Goal: Information Seeking & Learning: Learn about a topic

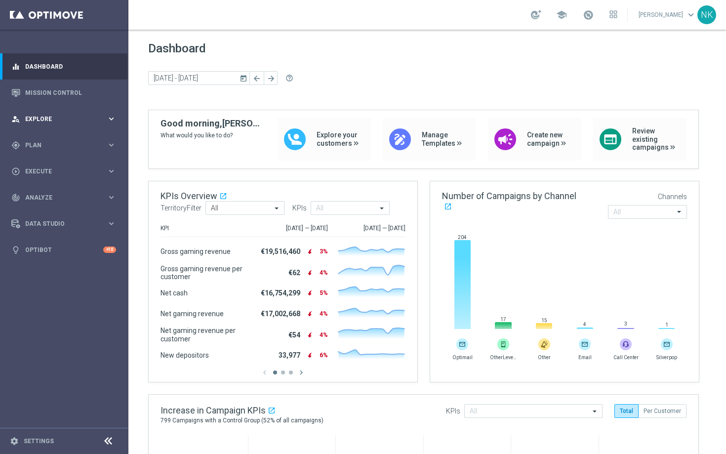
click at [67, 118] on span "Explore" at bounding box center [66, 119] width 82 height 6
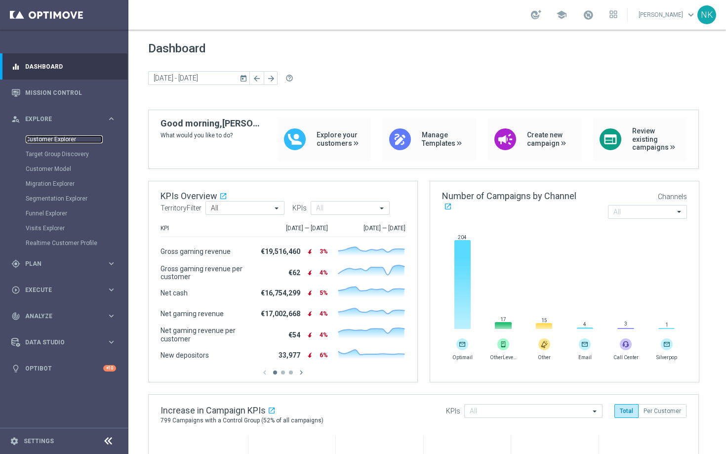
click at [63, 141] on link "Customer Explorer" at bounding box center [64, 139] width 77 height 8
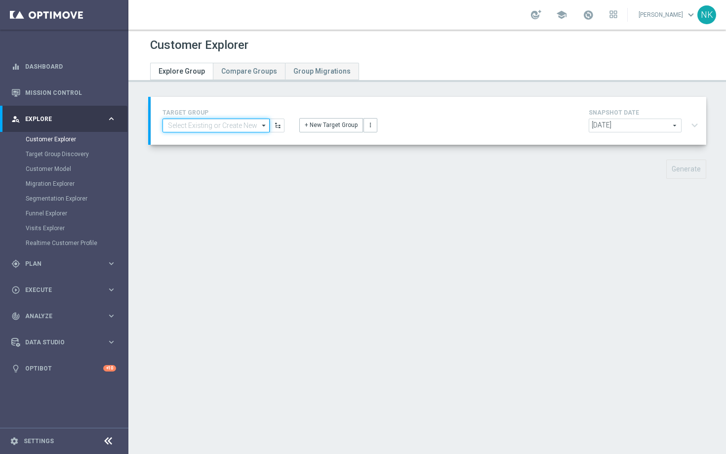
click at [207, 124] on input at bounding box center [216, 126] width 107 height 14
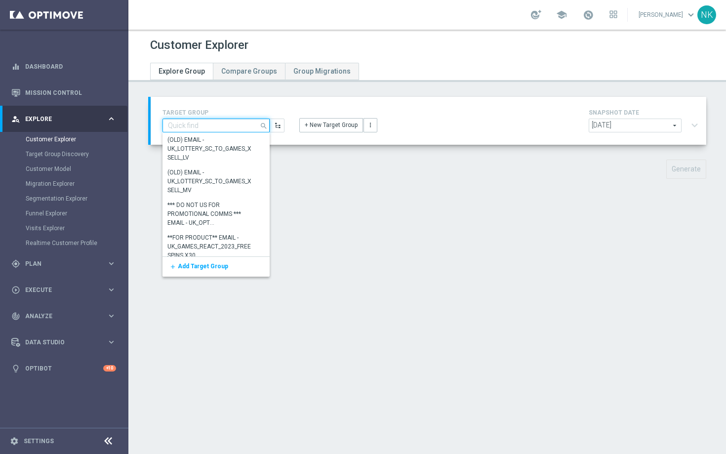
paste input "UK_VIP_HVC_PlayerIdentification_BigDrop"
type input "UK_VIP_HVC_PlayerIdentification_BigDrop"
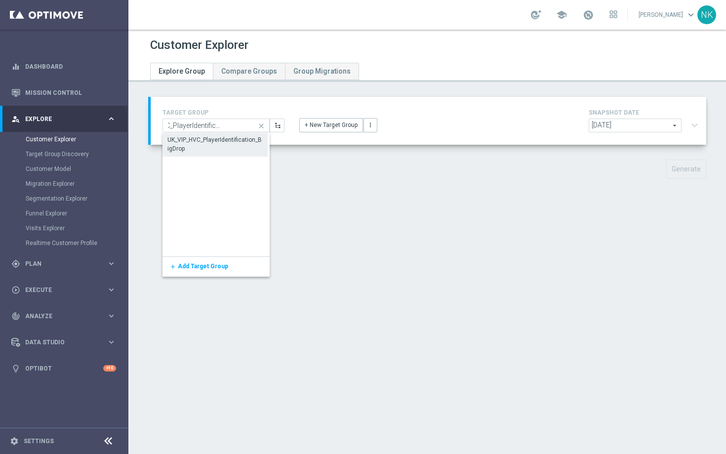
click at [206, 146] on div "UK_VIP_HVC_PlayerIdentification_BigDrop" at bounding box center [214, 144] width 95 height 18
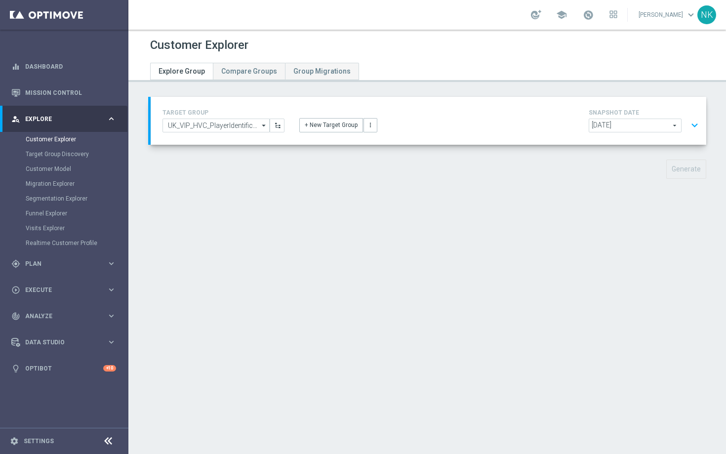
click at [688, 124] on button "expand_more" at bounding box center [695, 125] width 14 height 19
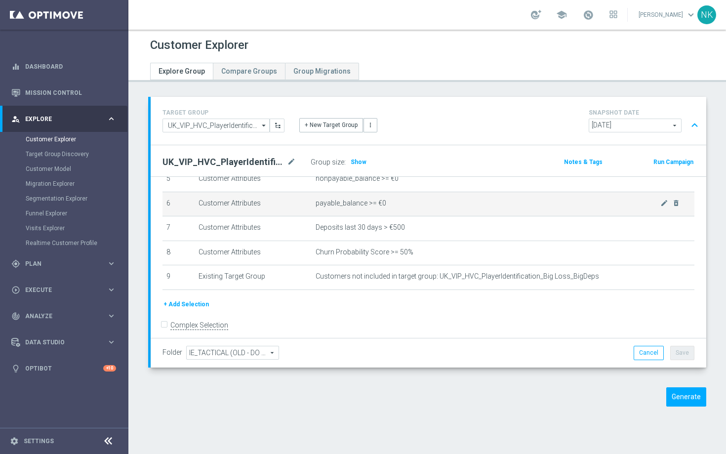
scroll to position [148, 0]
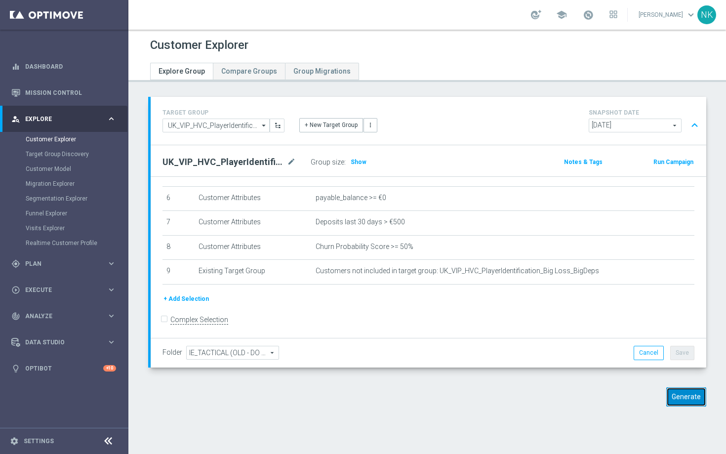
click at [683, 395] on button "Generate" at bounding box center [686, 396] width 40 height 19
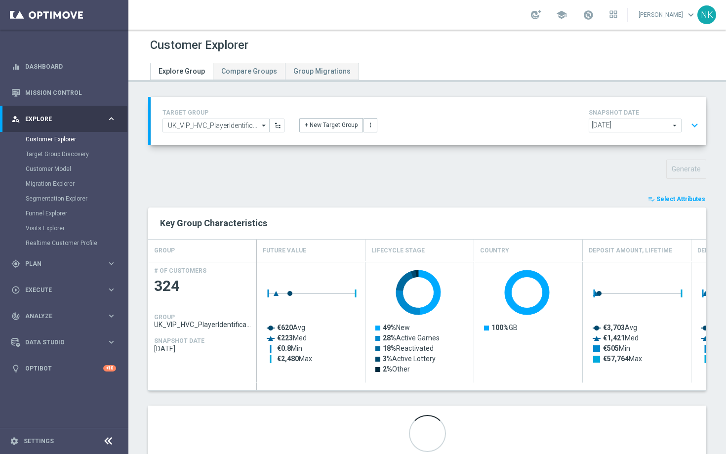
click at [668, 195] on button "playlist_add_check Select Attributes" at bounding box center [676, 199] width 59 height 11
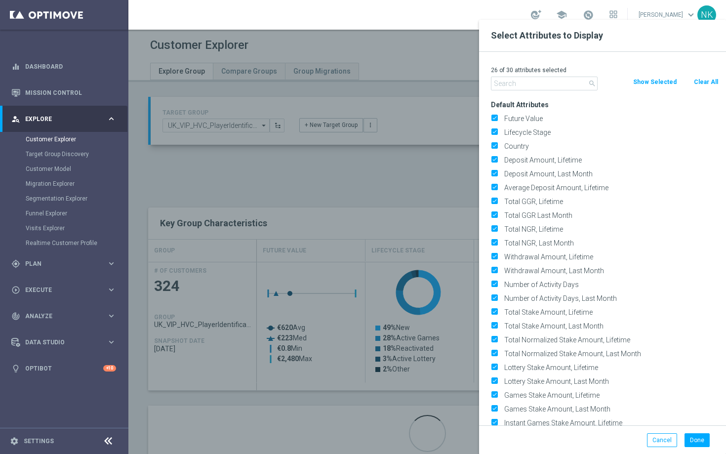
click at [699, 84] on button "Clear All" at bounding box center [706, 82] width 26 height 11
checkbox input "false"
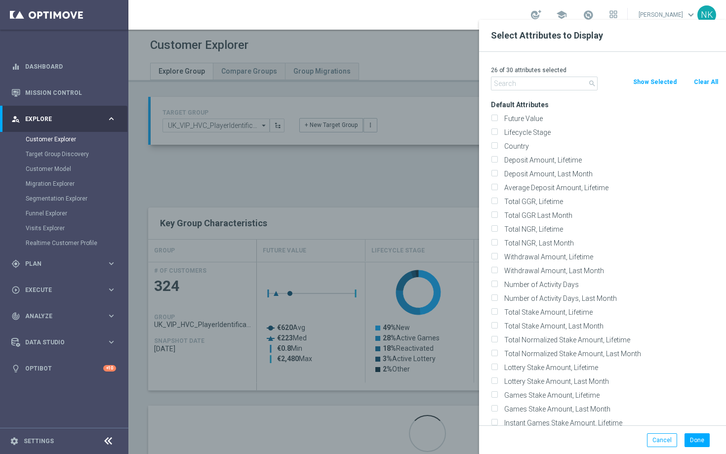
checkbox input "false"
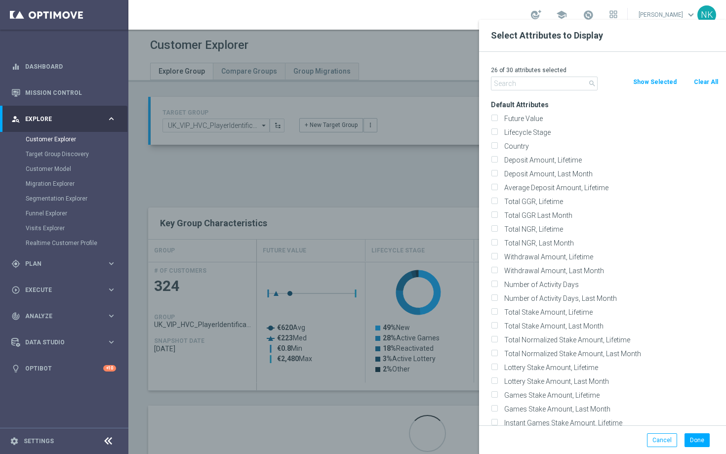
checkbox input "false"
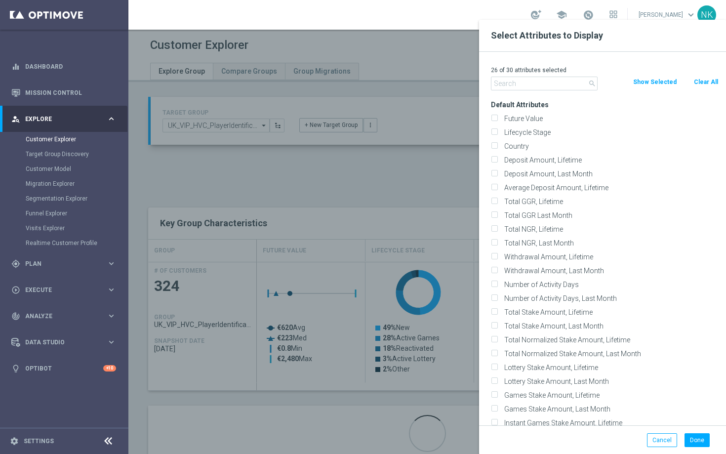
checkbox input "false"
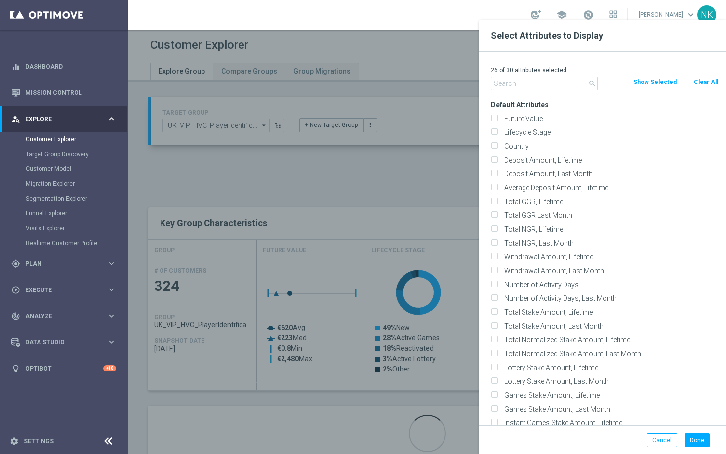
checkbox input "false"
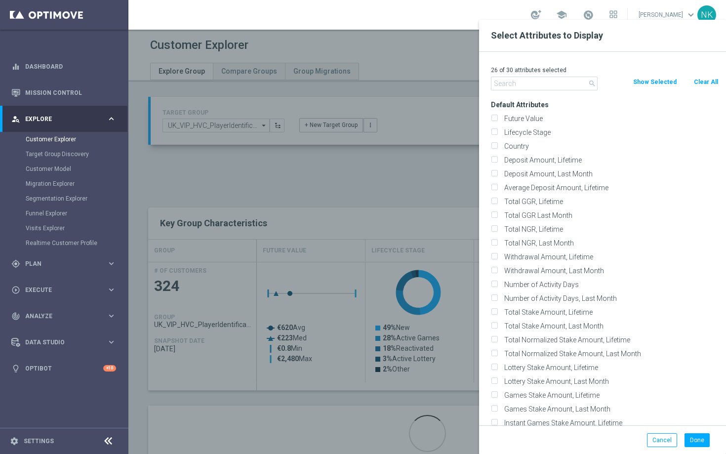
checkbox input "false"
click at [502, 136] on label "Lifecycle Stage" at bounding box center [610, 132] width 218 height 9
click at [497, 136] on input "Lifecycle Stage" at bounding box center [494, 133] width 6 height 6
checkbox input "true"
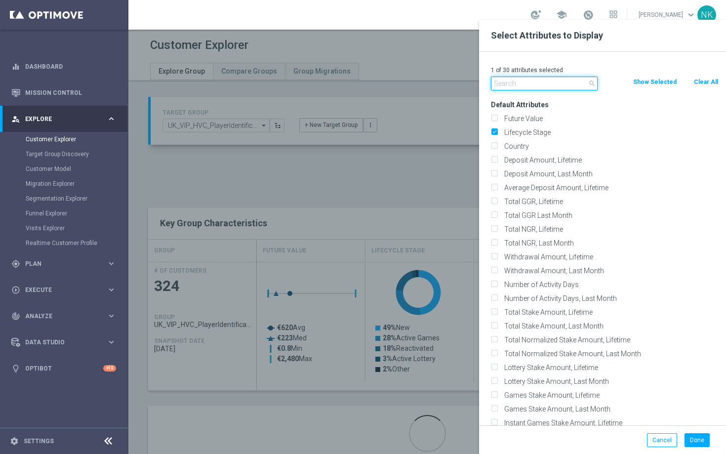
click at [515, 87] on input "text" at bounding box center [544, 84] width 107 height 14
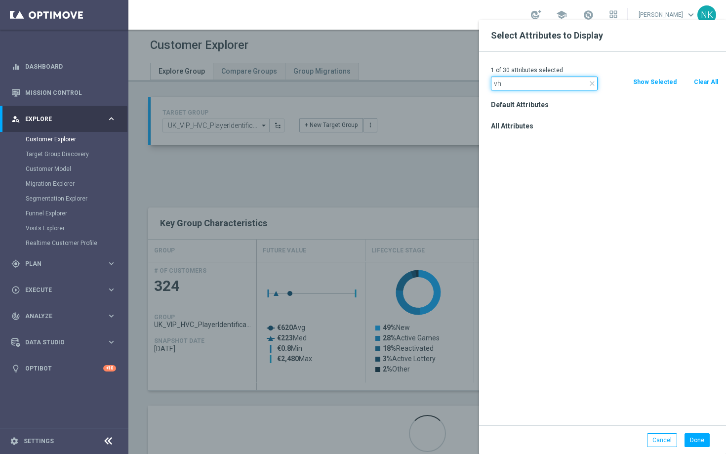
type input "v"
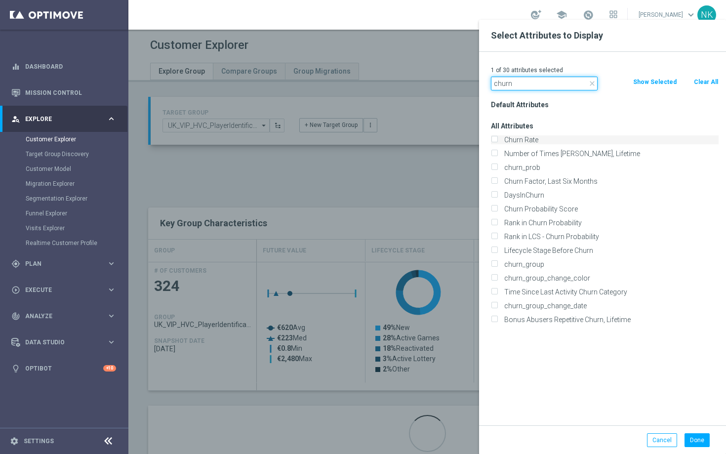
type input "churn"
click at [496, 142] on input "Churn Rate" at bounding box center [494, 141] width 6 height 6
checkbox input "true"
click at [495, 172] on div "churn_prob" at bounding box center [605, 168] width 243 height 14
click at [495, 167] on input "churn_prob" at bounding box center [494, 169] width 6 height 6
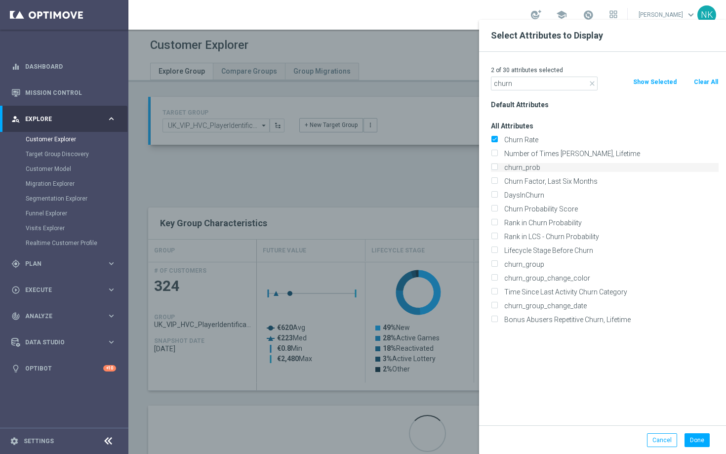
checkbox input "true"
click at [496, 186] on div "Churn Factor, Last Six Months" at bounding box center [605, 181] width 243 height 14
click at [496, 182] on input "Churn Factor, Last Six Months" at bounding box center [494, 182] width 6 height 6
checkbox input "true"
click at [497, 209] on input "Churn Probability Score" at bounding box center [494, 210] width 6 height 6
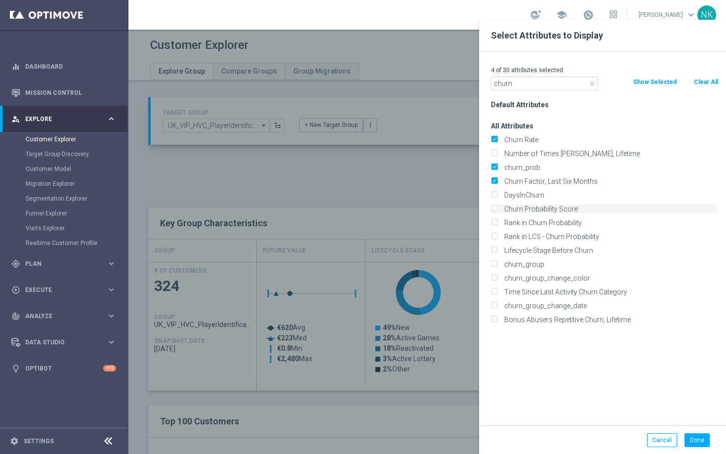
checkbox input "true"
click at [495, 224] on input "Rank in Churn Probability" at bounding box center [494, 224] width 6 height 6
checkbox input "true"
click at [497, 235] on input "Rank in LCS - Churn Probability" at bounding box center [494, 238] width 6 height 6
checkbox input "true"
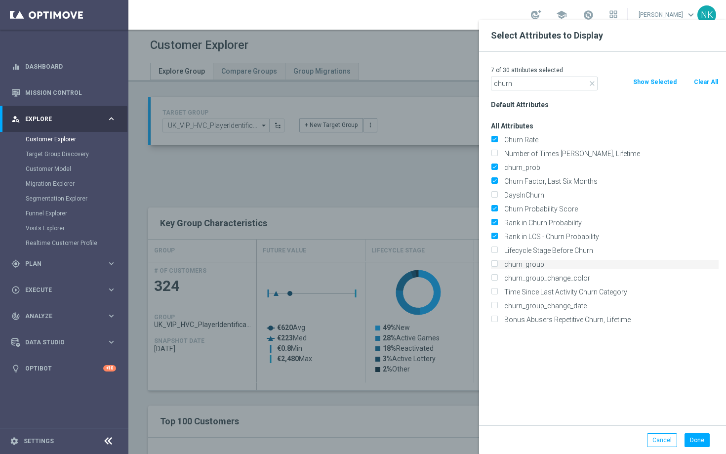
click at [498, 266] on div "churn_group" at bounding box center [605, 264] width 228 height 9
click at [496, 264] on input "churn_group" at bounding box center [494, 265] width 6 height 6
checkbox input "true"
click at [498, 277] on div "churn_group_change_color" at bounding box center [605, 278] width 228 height 9
click at [497, 278] on input "churn_group_change_color" at bounding box center [494, 279] width 6 height 6
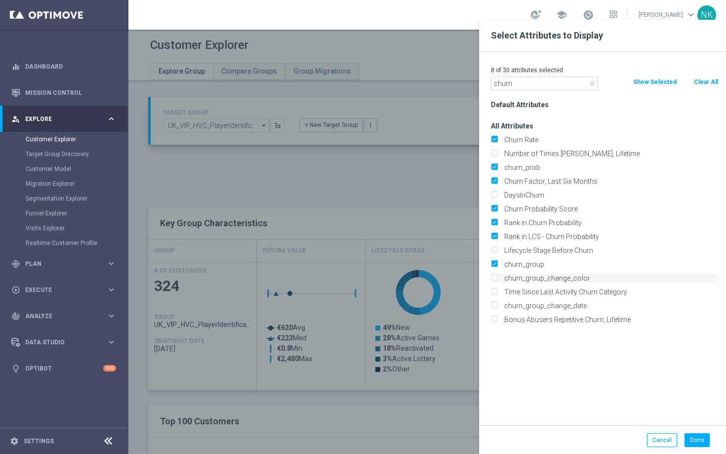
checkbox input "true"
click at [700, 438] on button "Done" at bounding box center [697, 440] width 25 height 14
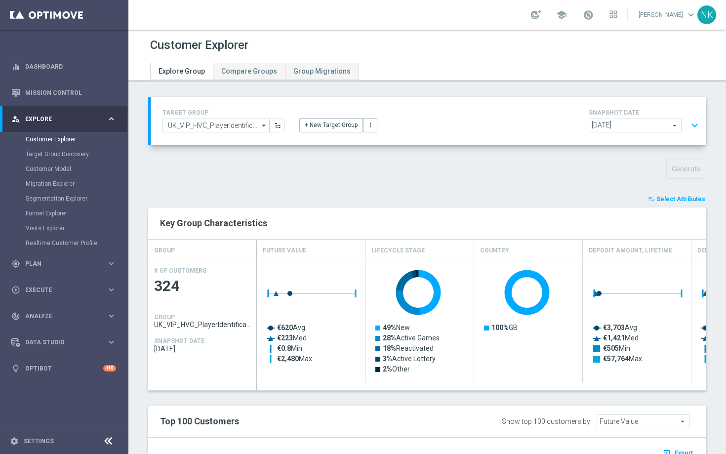
type input "Search"
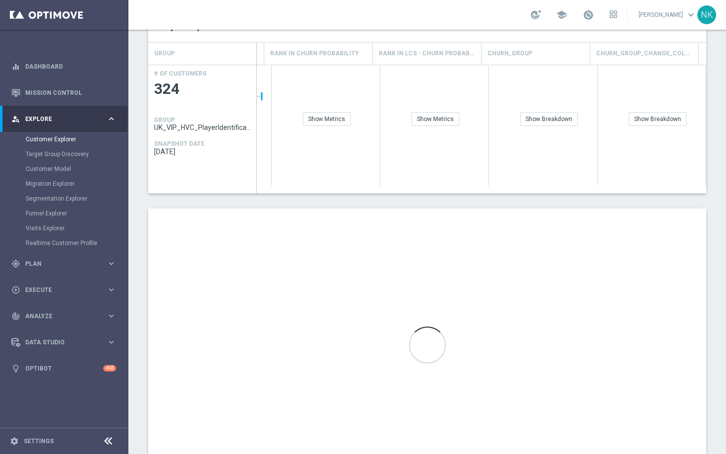
scroll to position [249, 0]
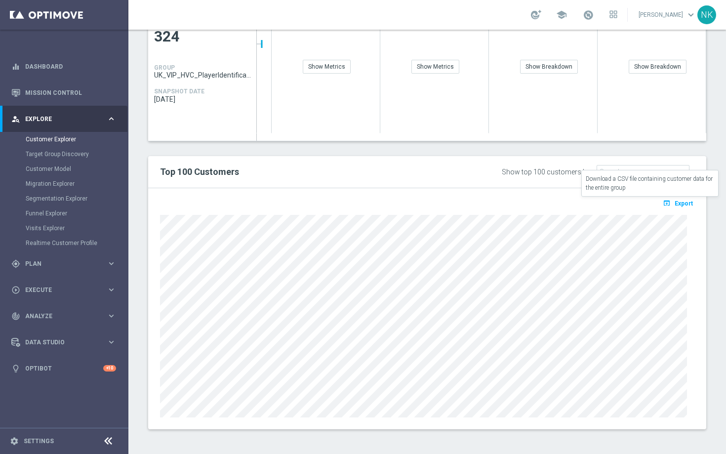
click at [676, 204] on span "Export" at bounding box center [684, 203] width 18 height 7
click at [687, 16] on span "keyboard_arrow_down" at bounding box center [691, 14] width 11 height 11
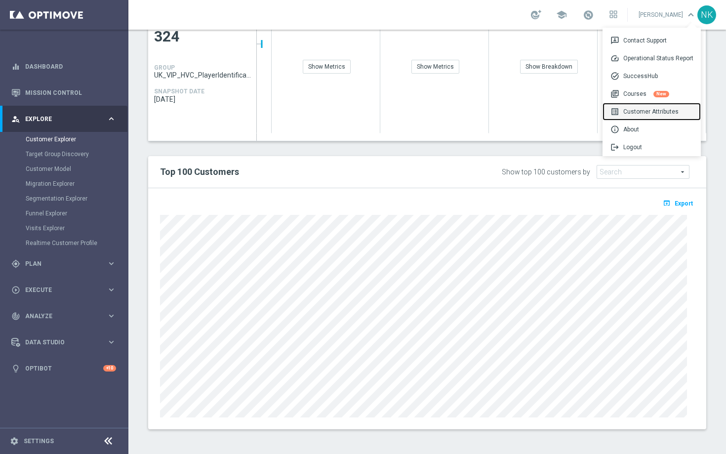
click at [632, 115] on div "list_alt Customer Attributes" at bounding box center [652, 112] width 98 height 18
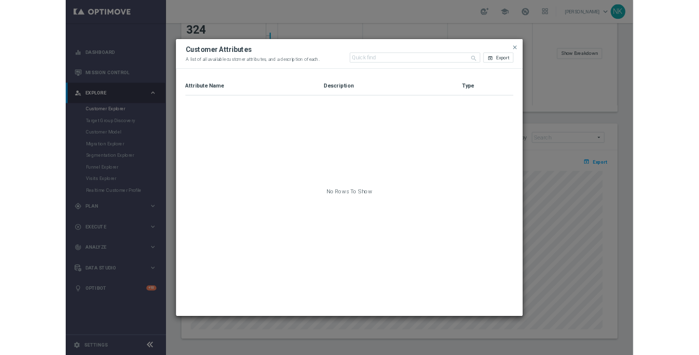
scroll to position [251, 0]
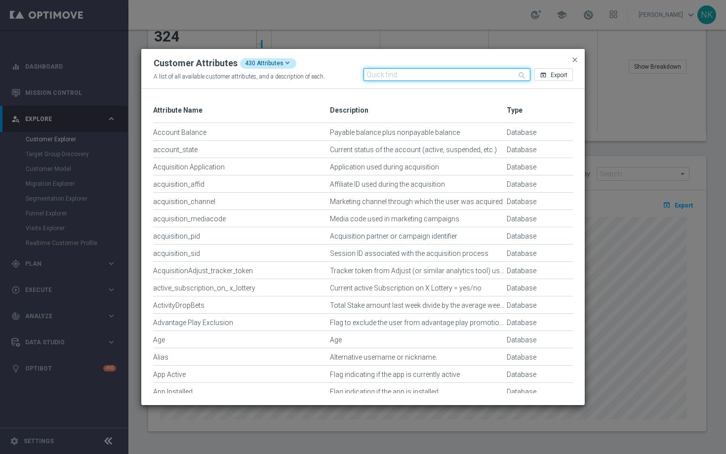
click at [444, 76] on input "text" at bounding box center [447, 74] width 167 height 13
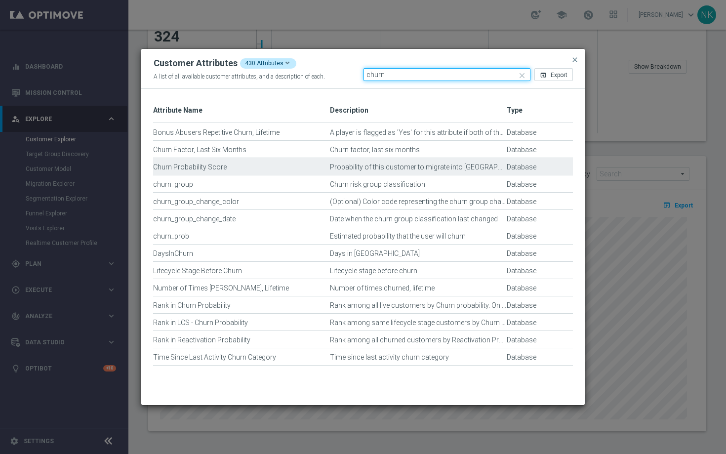
type input "churn"
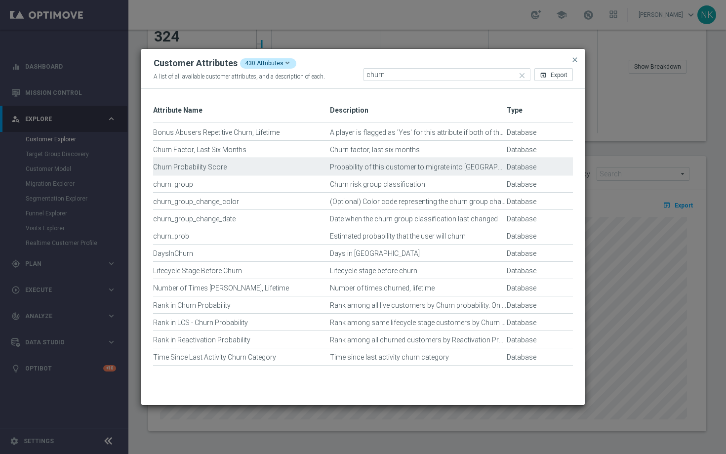
click at [484, 166] on div "Probability of this customer to migrate into [GEOGRAPHIC_DATA] within the next …" at bounding box center [418, 171] width 177 height 17
click at [431, 166] on div "Probability of this customer to migrate into [GEOGRAPHIC_DATA] within the next …" at bounding box center [418, 171] width 177 height 17
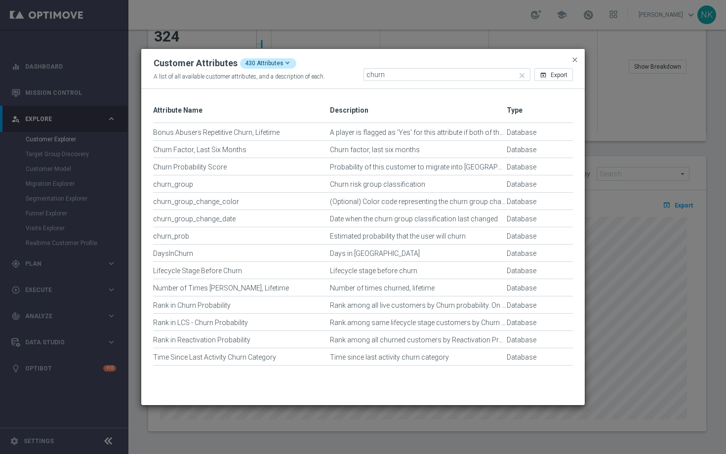
drag, startPoint x: 581, startPoint y: 175, endPoint x: 599, endPoint y: 175, distance: 17.3
click at [599, 175] on modal-container "Customer Attributes 430 Attributes A list of all available customer attributes,…" at bounding box center [363, 227] width 726 height 454
click at [556, 75] on span "Export" at bounding box center [559, 75] width 17 height 7
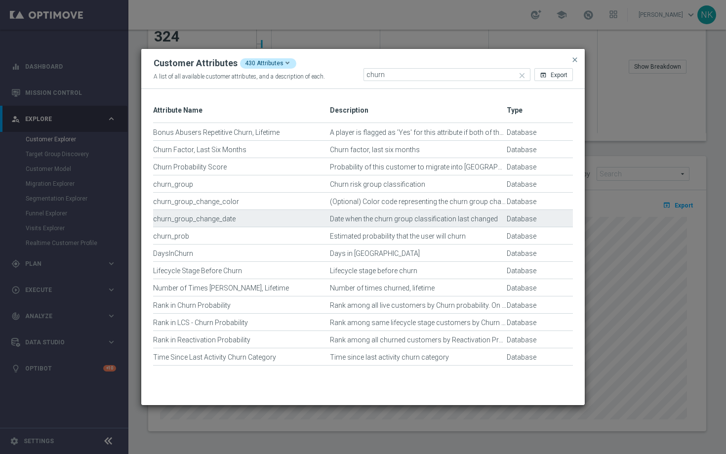
click at [323, 213] on div "churn_group_change_date Date when the churn group classification last changed D…" at bounding box center [363, 218] width 420 height 17
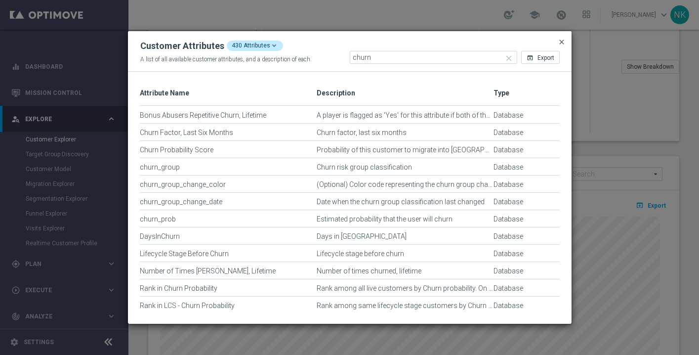
click at [560, 41] on span "close" at bounding box center [562, 42] width 8 height 8
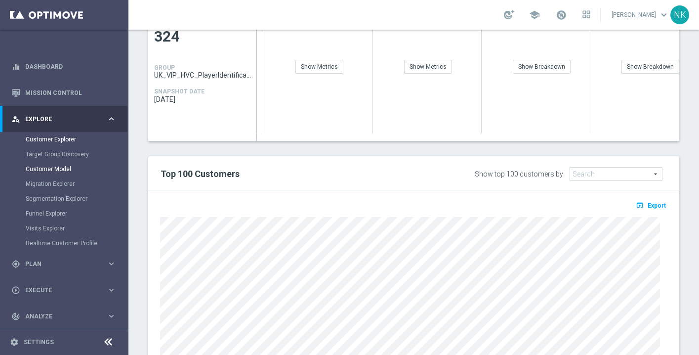
scroll to position [55, 0]
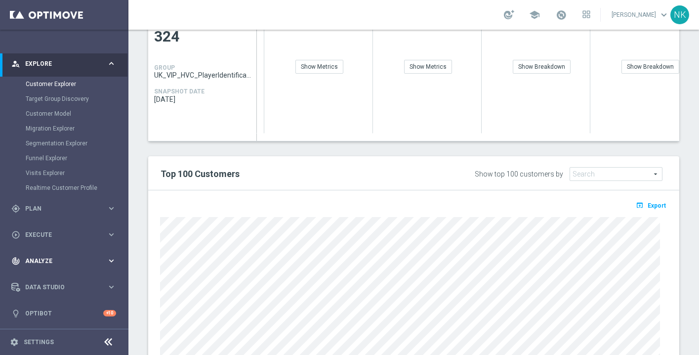
click at [60, 257] on div "track_changes Analyze" at bounding box center [58, 260] width 95 height 9
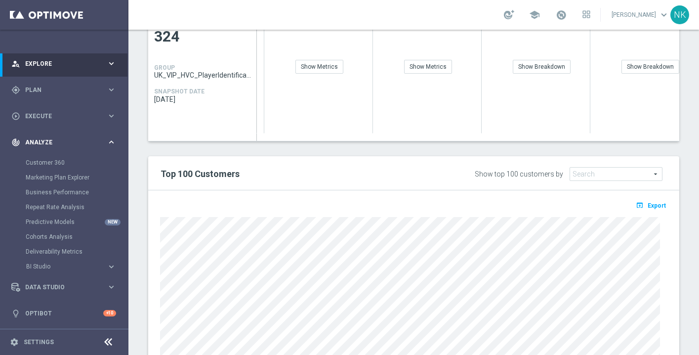
click at [45, 145] on div "track_changes Analyze" at bounding box center [58, 142] width 95 height 9
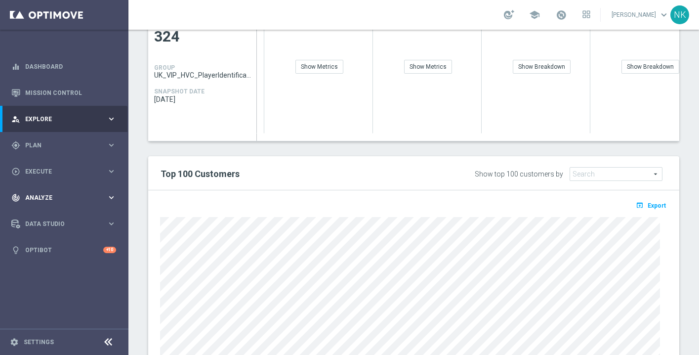
scroll to position [0, 0]
click at [47, 198] on span "Analyze" at bounding box center [66, 198] width 82 height 6
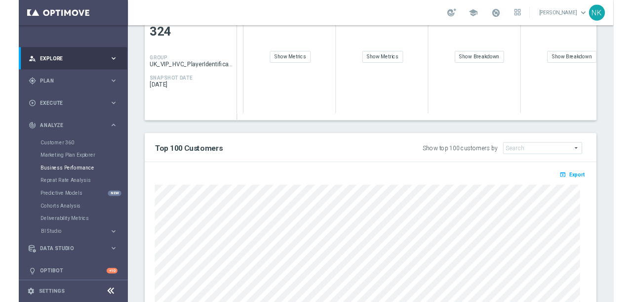
scroll to position [54, 0]
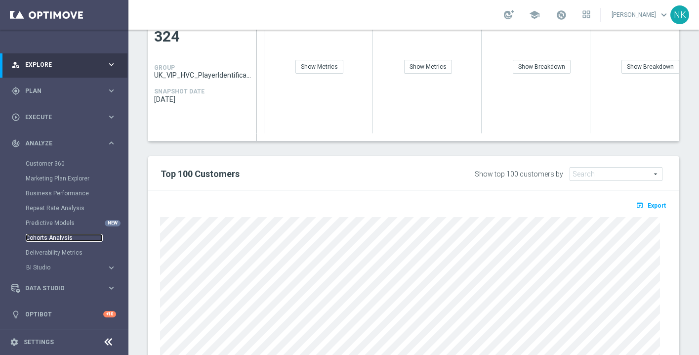
click at [50, 236] on link "Cohorts Analysis" at bounding box center [64, 238] width 77 height 8
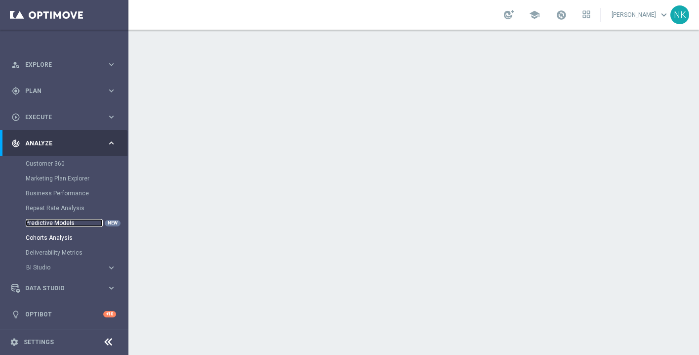
click at [52, 225] on link "Predictive Models" at bounding box center [64, 223] width 77 height 8
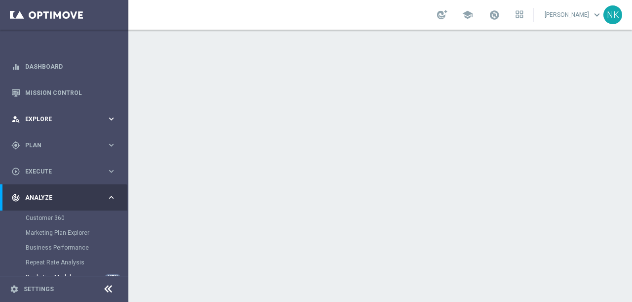
click at [46, 121] on span "Explore" at bounding box center [66, 119] width 82 height 6
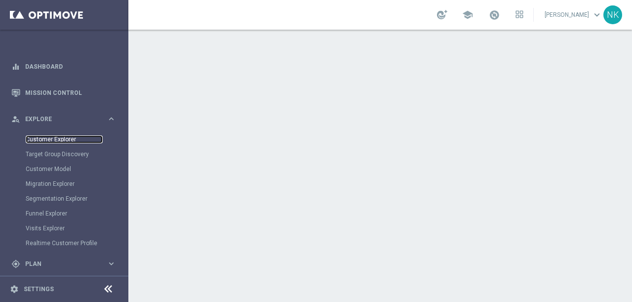
click at [62, 140] on link "Customer Explorer" at bounding box center [64, 139] width 77 height 8
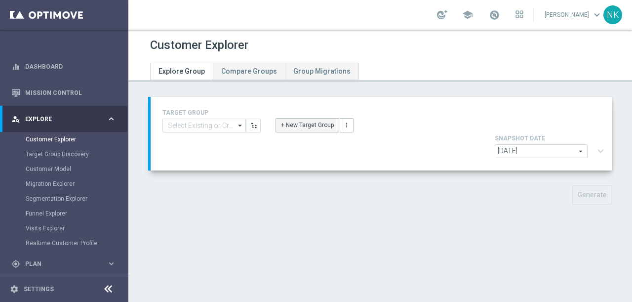
click at [303, 125] on button "+ New Target Group" at bounding box center [308, 125] width 64 height 14
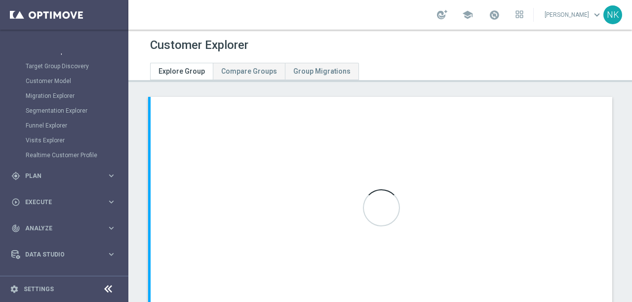
scroll to position [108, 0]
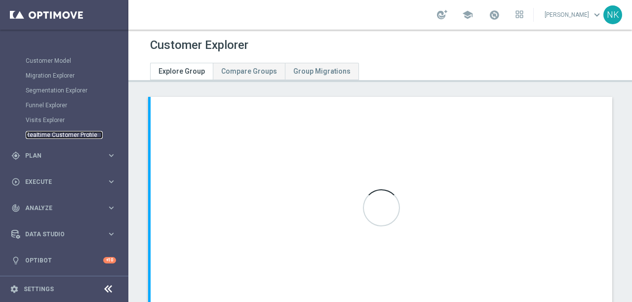
click at [53, 136] on link "Realtime Customer Profile" at bounding box center [64, 135] width 77 height 8
